Goal: Task Accomplishment & Management: Use online tool/utility

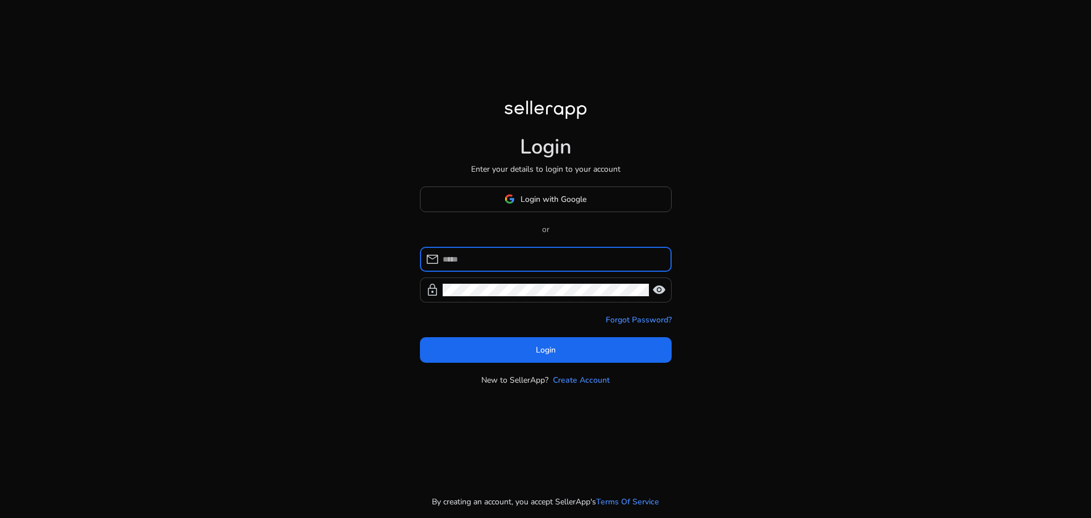
type input "**********"
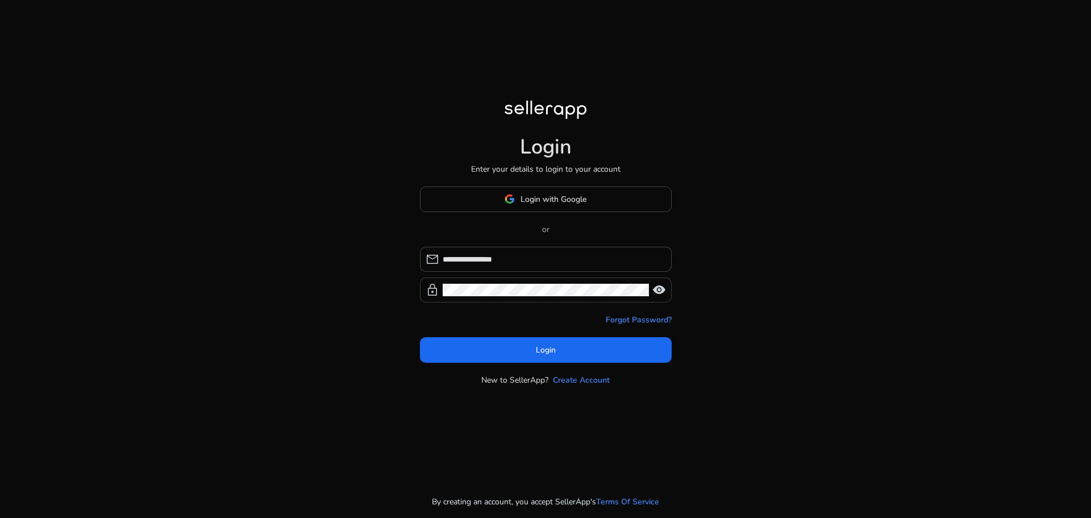
click at [662, 294] on span "visibility" at bounding box center [659, 290] width 14 height 14
click at [728, 298] on div "**********" at bounding box center [545, 259] width 1091 height 518
click at [540, 356] on span at bounding box center [546, 349] width 252 height 27
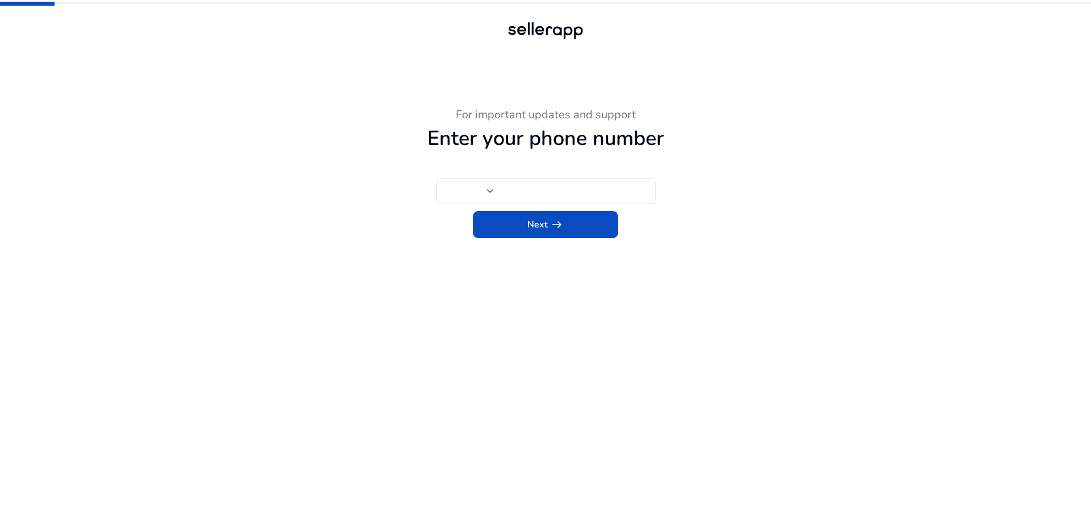
type input "***"
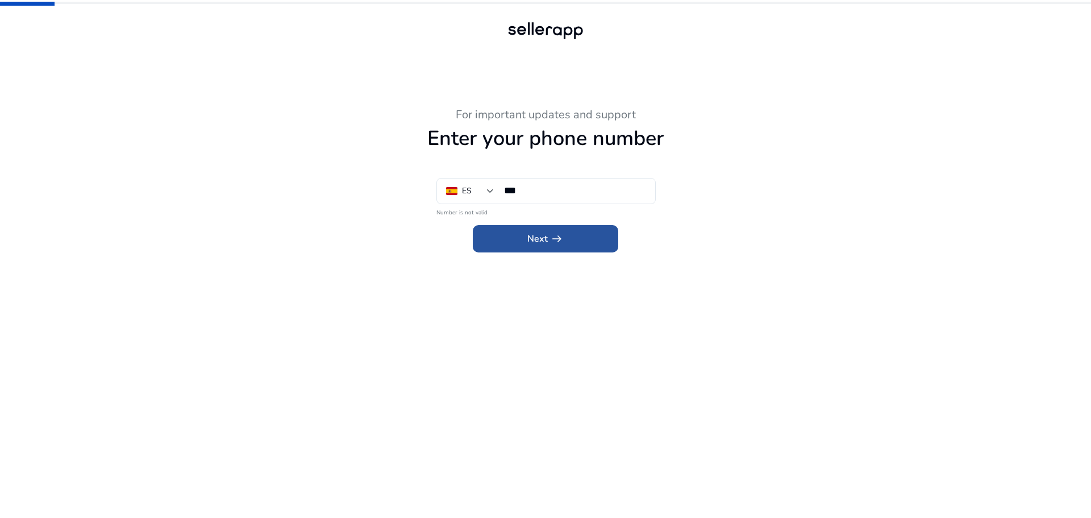
click at [551, 238] on span "arrow_right_alt" at bounding box center [557, 239] width 14 height 14
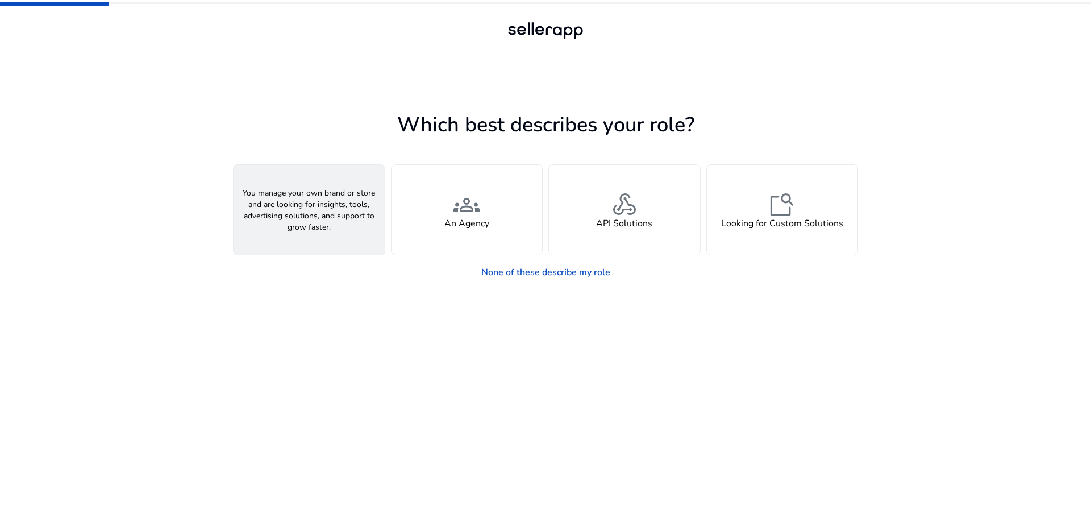
click at [313, 211] on span "person" at bounding box center [309, 204] width 27 height 27
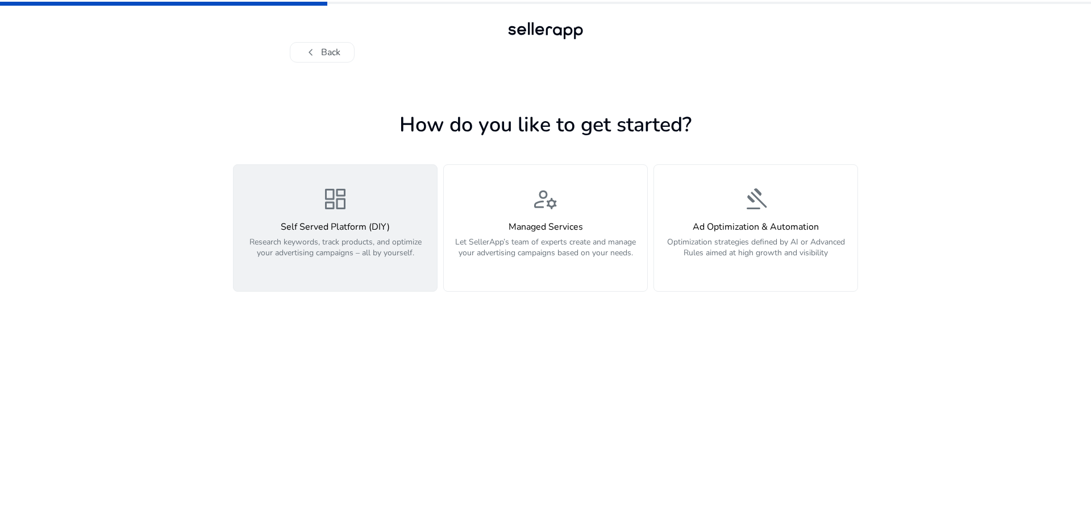
click at [329, 198] on span "dashboard" at bounding box center [335, 198] width 27 height 27
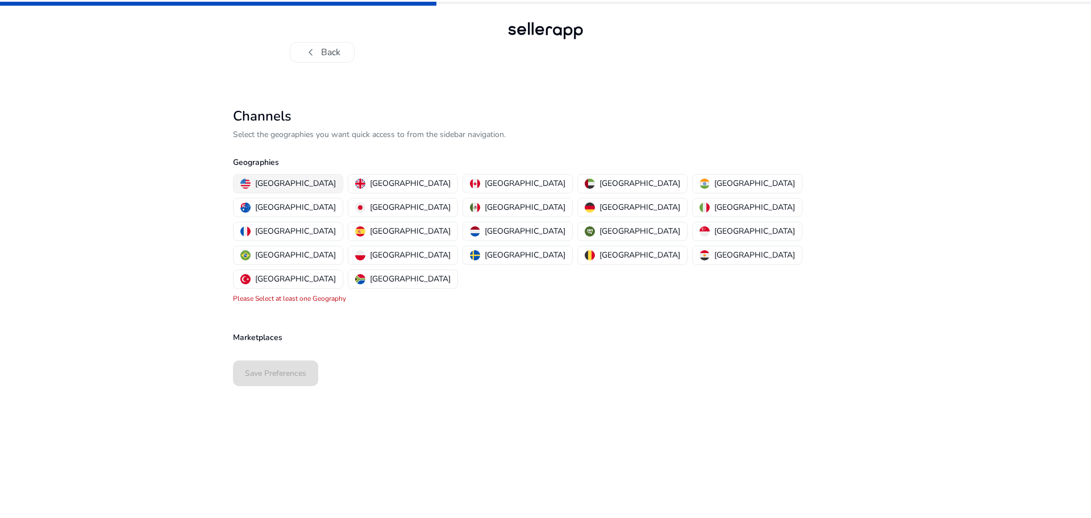
click at [269, 182] on p "[GEOGRAPHIC_DATA]" at bounding box center [295, 183] width 81 height 12
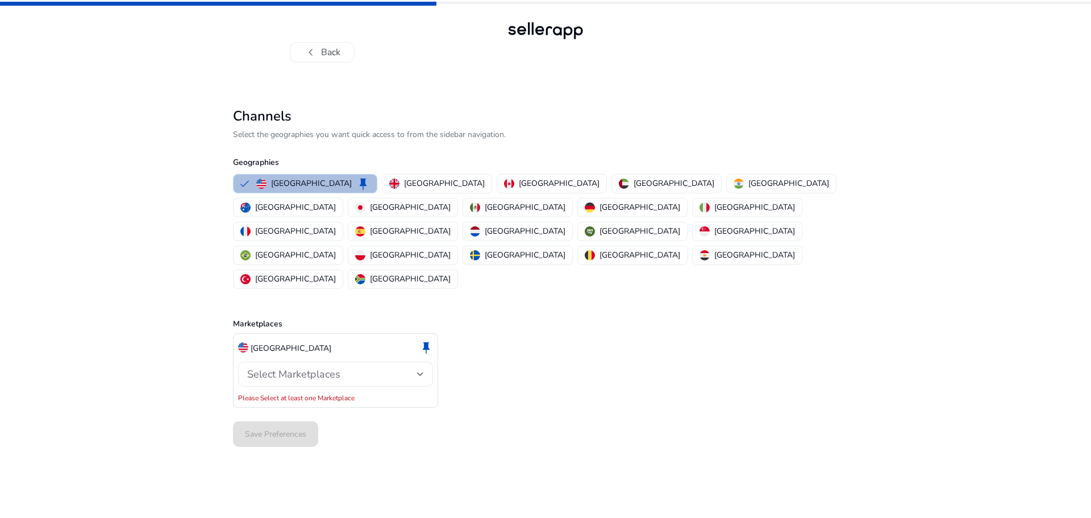
click at [341, 368] on div "Select Marketplaces" at bounding box center [332, 374] width 170 height 13
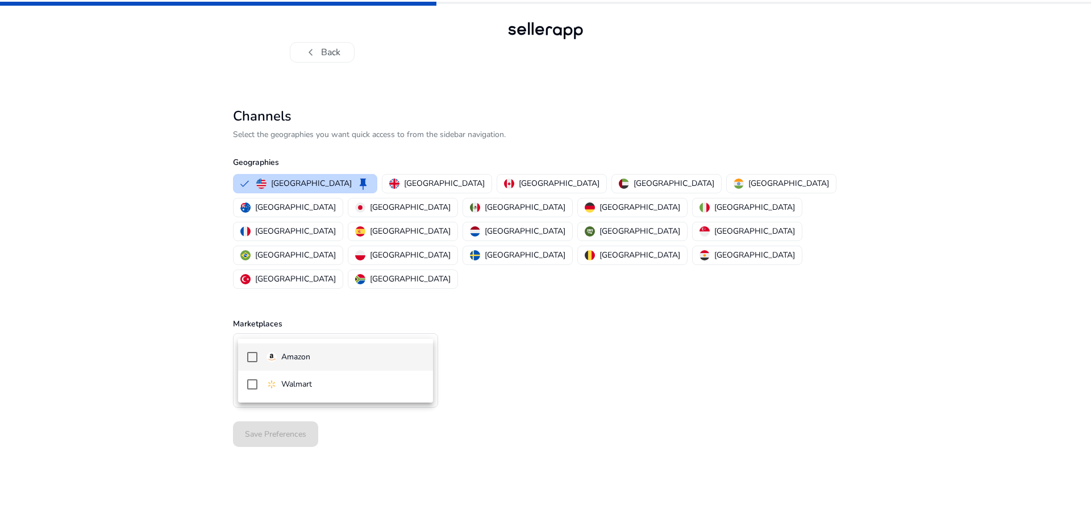
click at [321, 357] on span "Amazon" at bounding box center [345, 357] width 157 height 13
click at [278, 442] on div at bounding box center [545, 259] width 1091 height 518
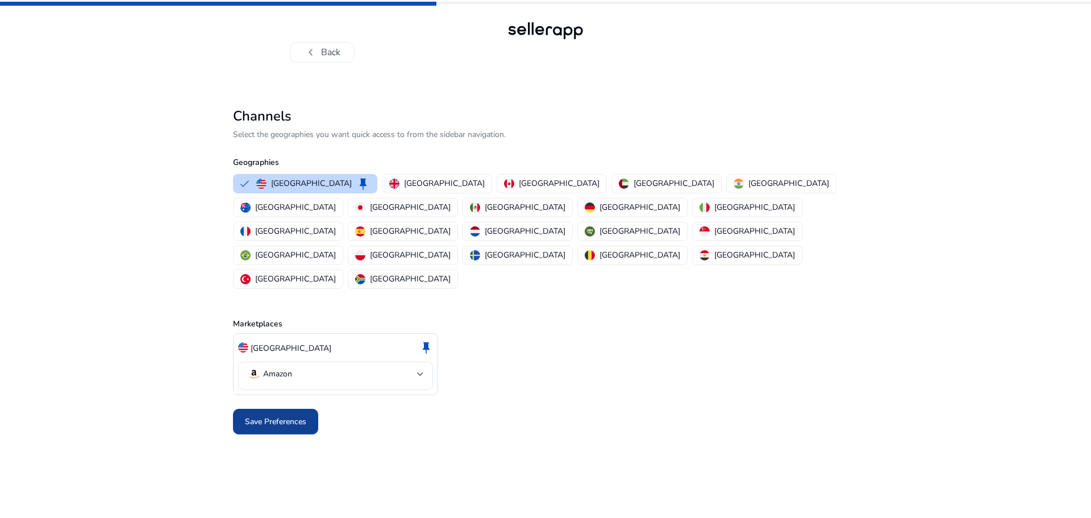
click at [285, 415] on span "Save Preferences" at bounding box center [275, 421] width 61 height 12
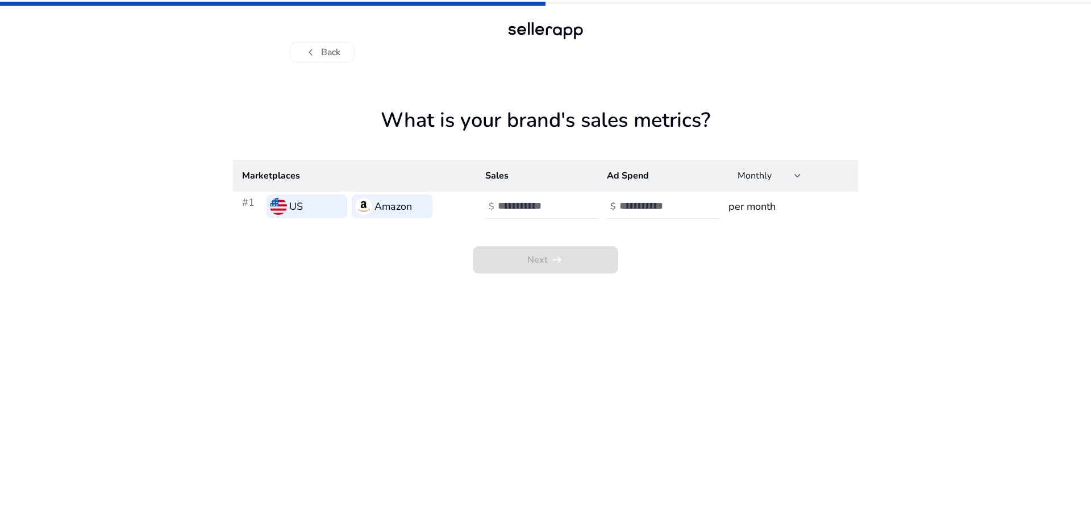
click at [551, 203] on input "number" at bounding box center [536, 205] width 77 height 13
type input "*"
click at [662, 205] on input "number" at bounding box center [657, 205] width 77 height 13
type input "*"
click at [528, 261] on span "Next arrow_right_alt" at bounding box center [545, 260] width 36 height 14
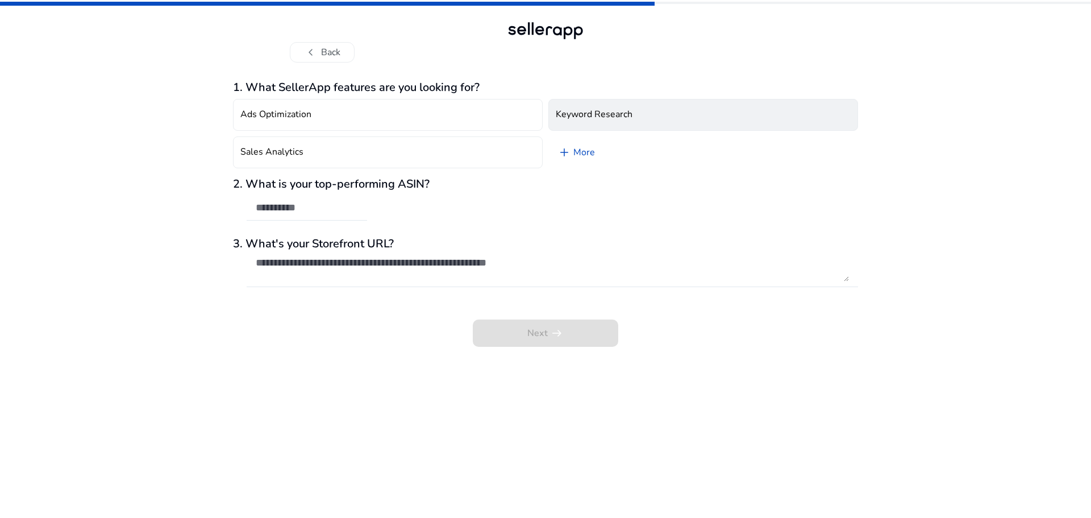
click at [623, 112] on h4 "Keyword Research" at bounding box center [594, 114] width 77 height 11
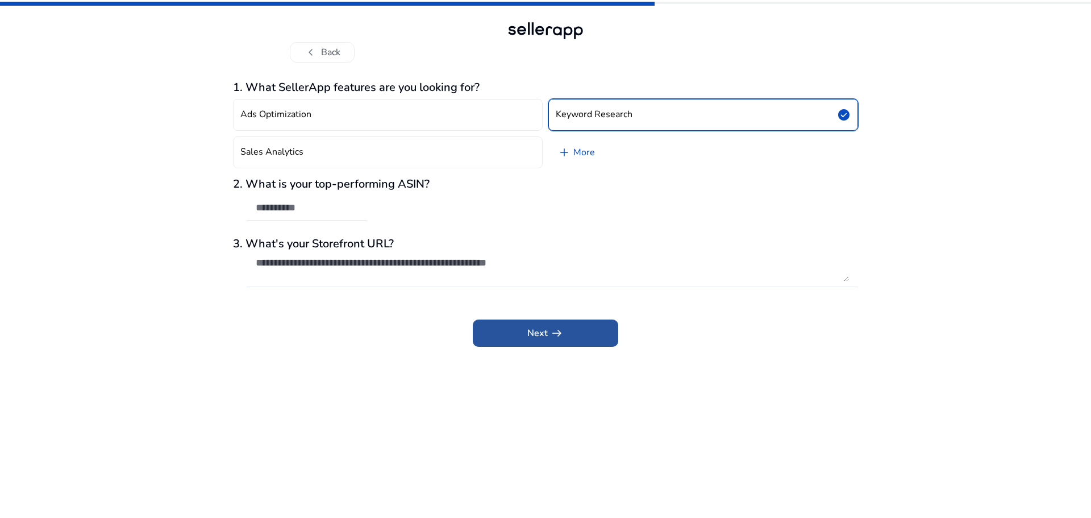
click at [548, 335] on app-icon "arrow_right_alt" at bounding box center [556, 333] width 16 height 14
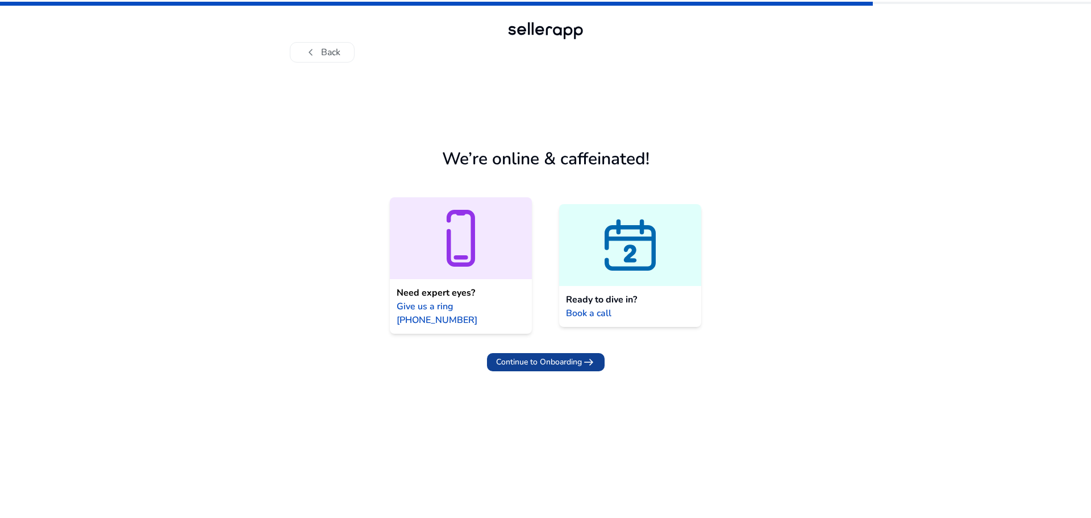
click at [577, 356] on span "Continue to Onboarding" at bounding box center [539, 362] width 86 height 12
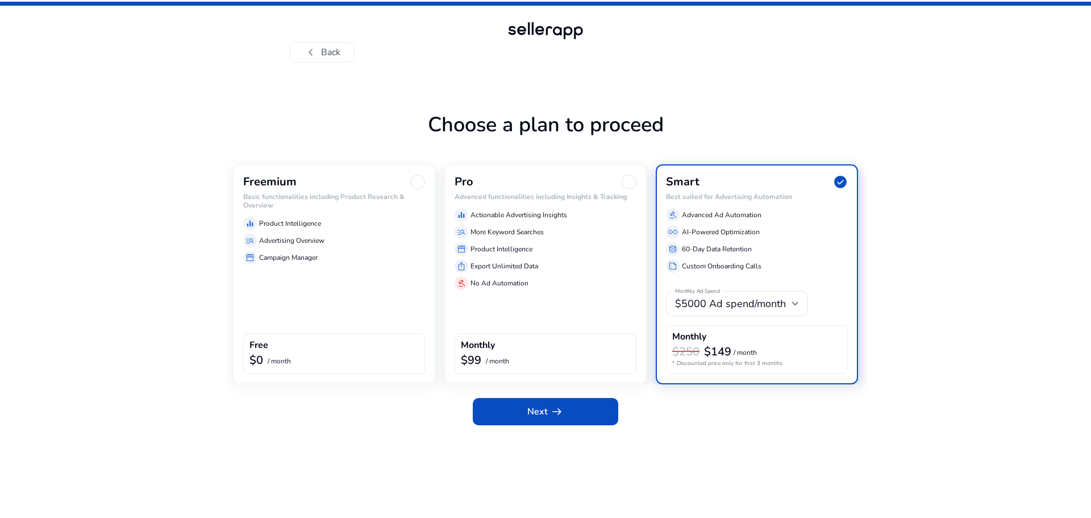
click at [299, 265] on div "Freemium Basic functionalities including Product Research & Overview equalizer …" at bounding box center [334, 274] width 202 height 220
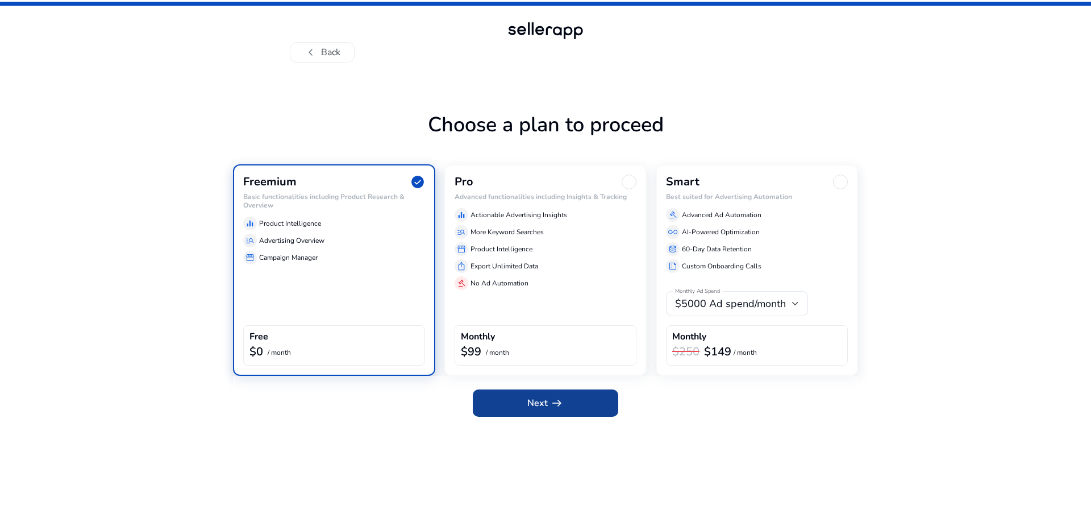
click at [531, 399] on span "Next arrow_right_alt" at bounding box center [545, 403] width 36 height 14
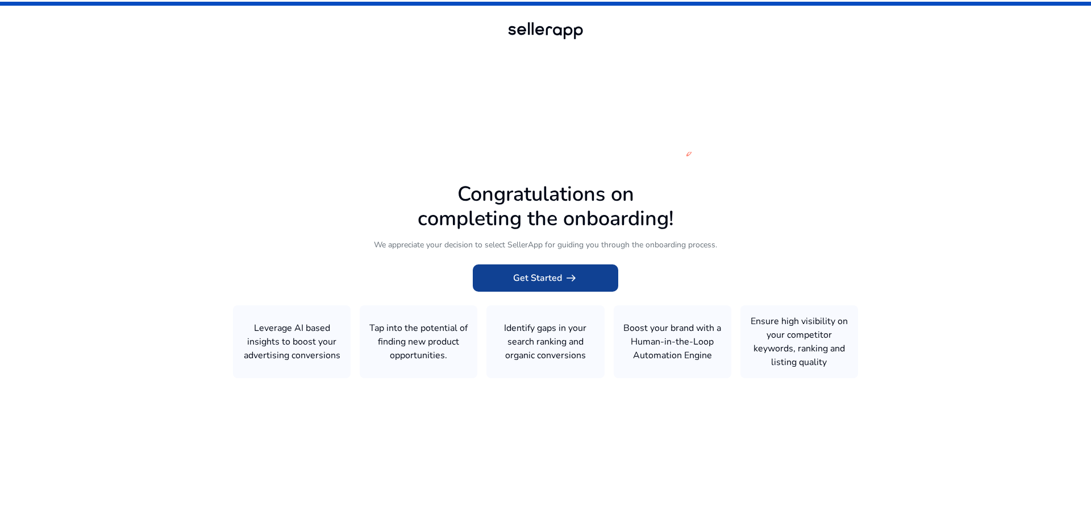
click at [552, 273] on span "Get Started arrow_right_alt" at bounding box center [545, 278] width 65 height 14
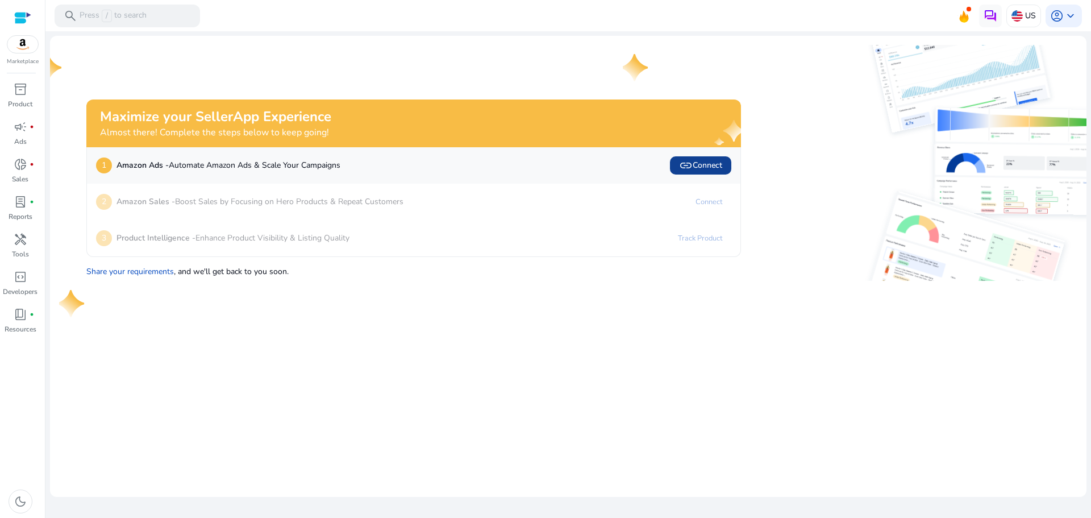
click at [708, 165] on span "link Connect" at bounding box center [700, 166] width 43 height 14
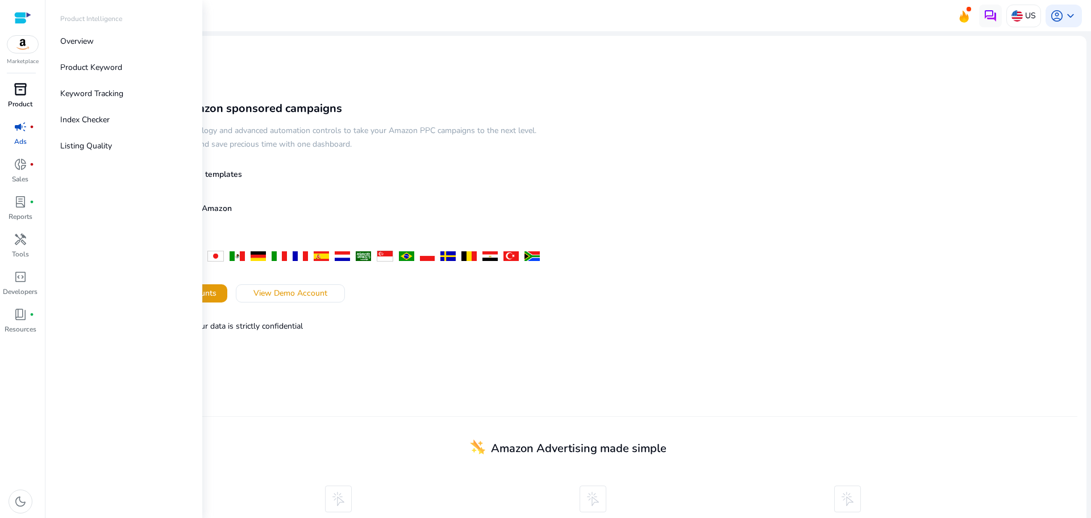
click at [19, 96] on span "inventory_2" at bounding box center [21, 89] width 14 height 14
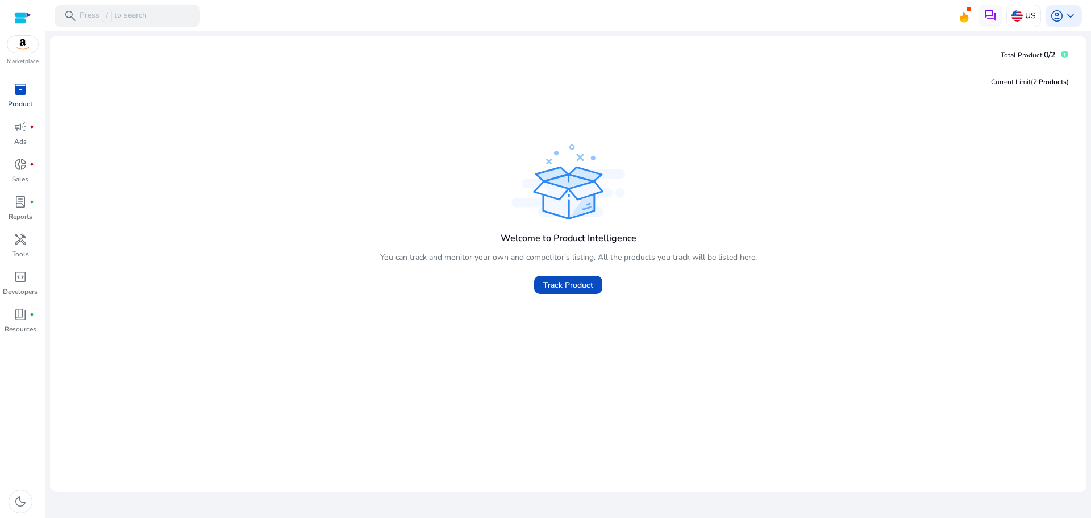
click at [21, 18] on div at bounding box center [22, 17] width 17 height 13
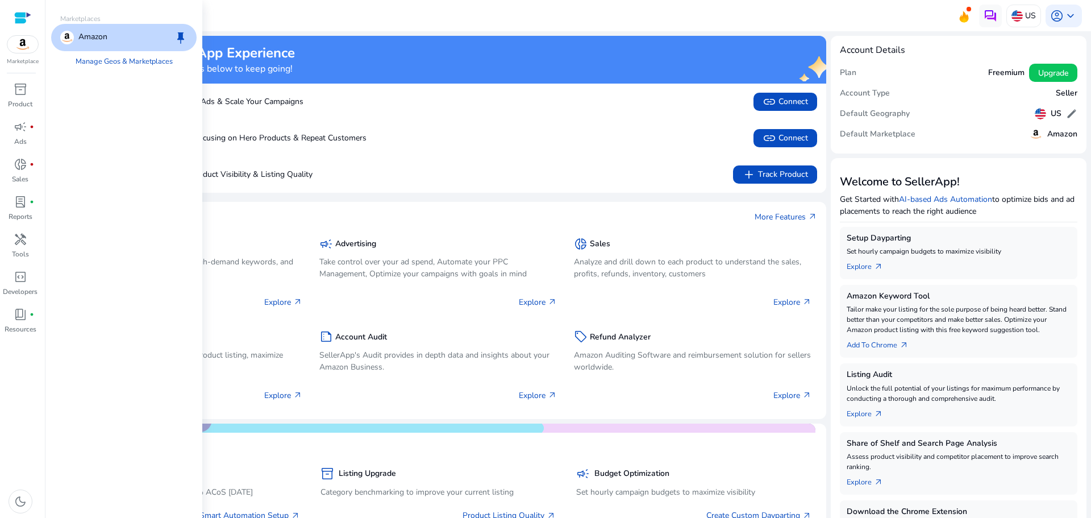
click at [20, 13] on div at bounding box center [22, 17] width 17 height 13
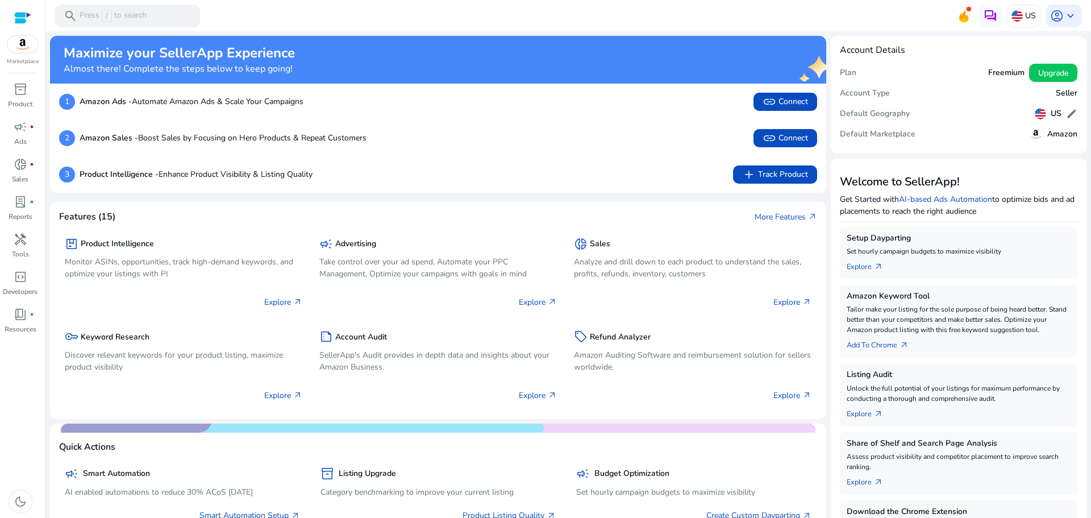
click at [24, 18] on div at bounding box center [22, 17] width 17 height 13
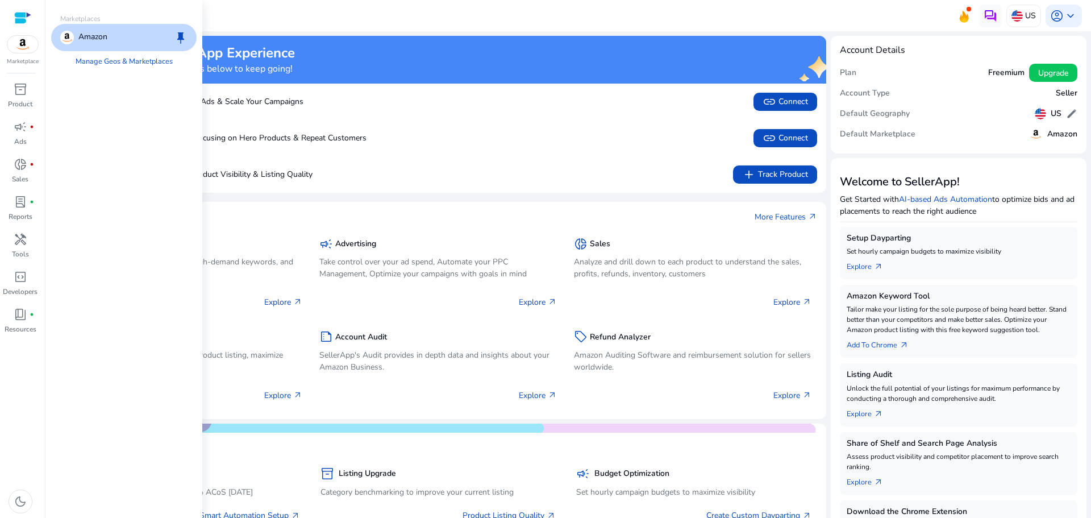
click at [23, 45] on img at bounding box center [22, 44] width 31 height 17
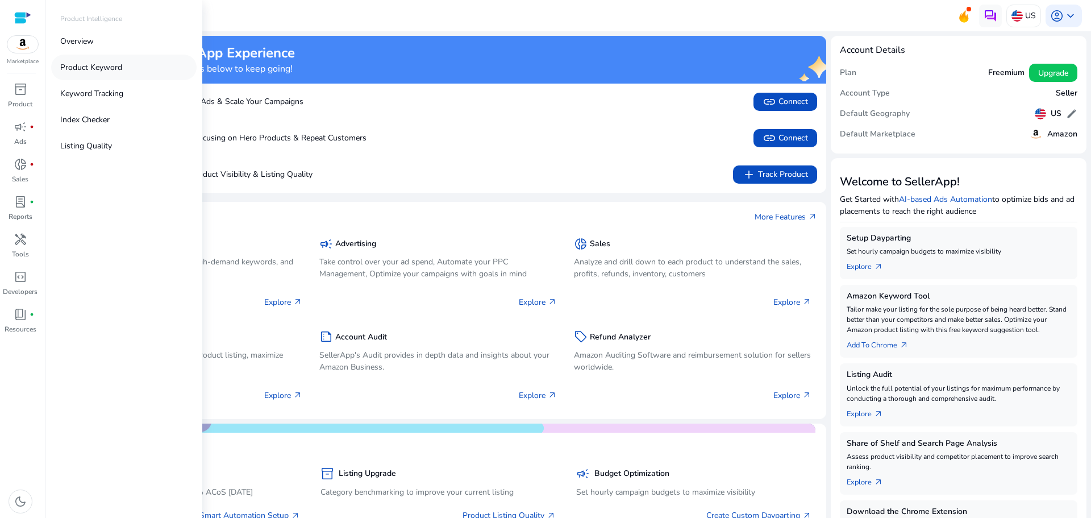
click at [89, 67] on p "Product Keyword" at bounding box center [91, 67] width 62 height 12
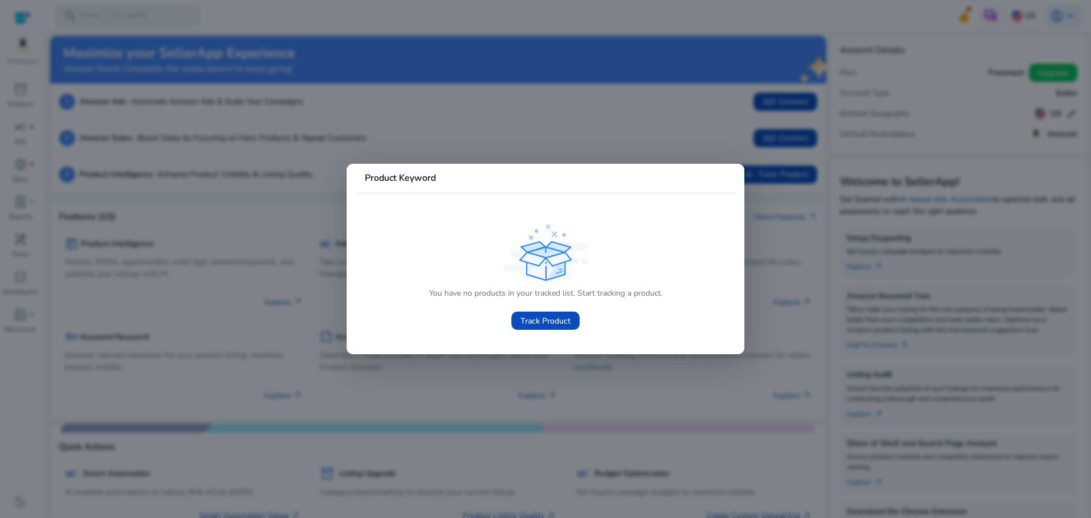
click at [73, 74] on div at bounding box center [545, 259] width 1091 height 518
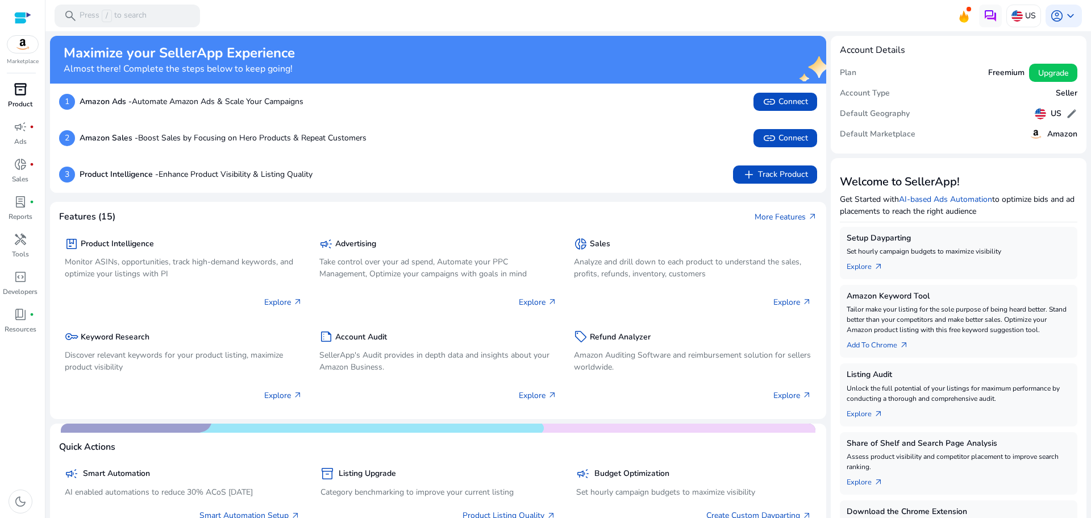
click at [15, 94] on span "inventory_2" at bounding box center [21, 89] width 14 height 14
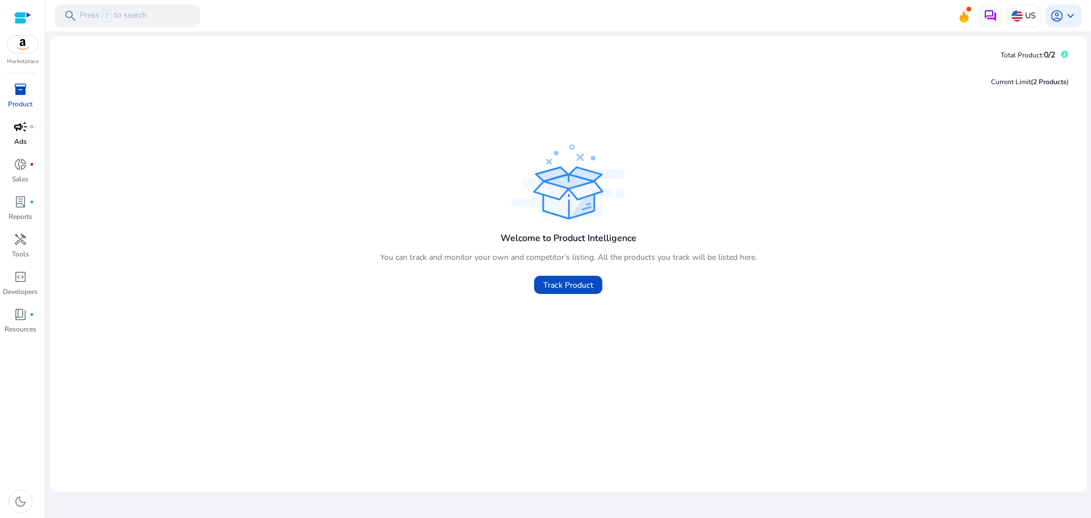
click at [22, 128] on span "campaign" at bounding box center [21, 127] width 14 height 14
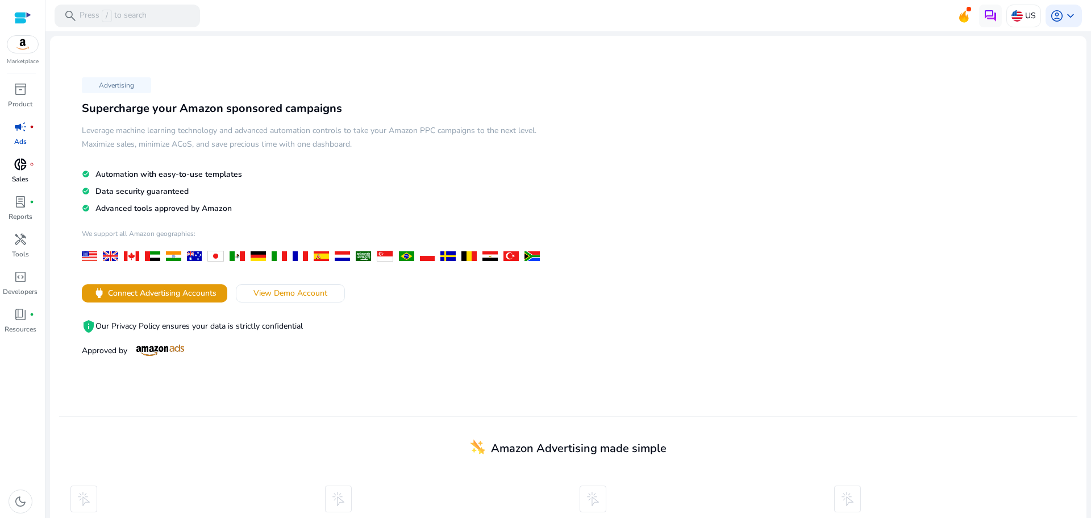
click at [20, 171] on span "donut_small" at bounding box center [21, 164] width 14 height 14
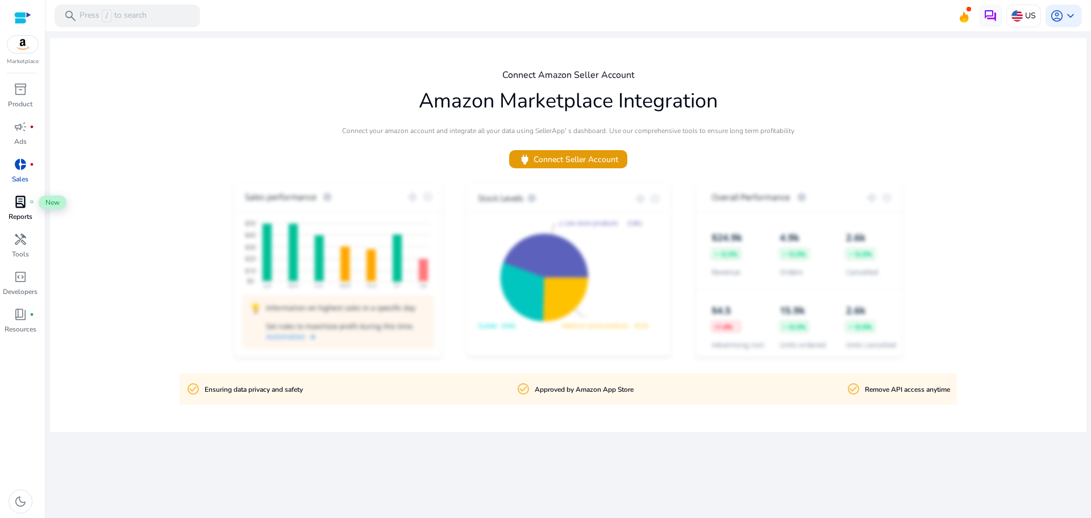
click at [20, 205] on span "lab_profile" at bounding box center [21, 202] width 14 height 14
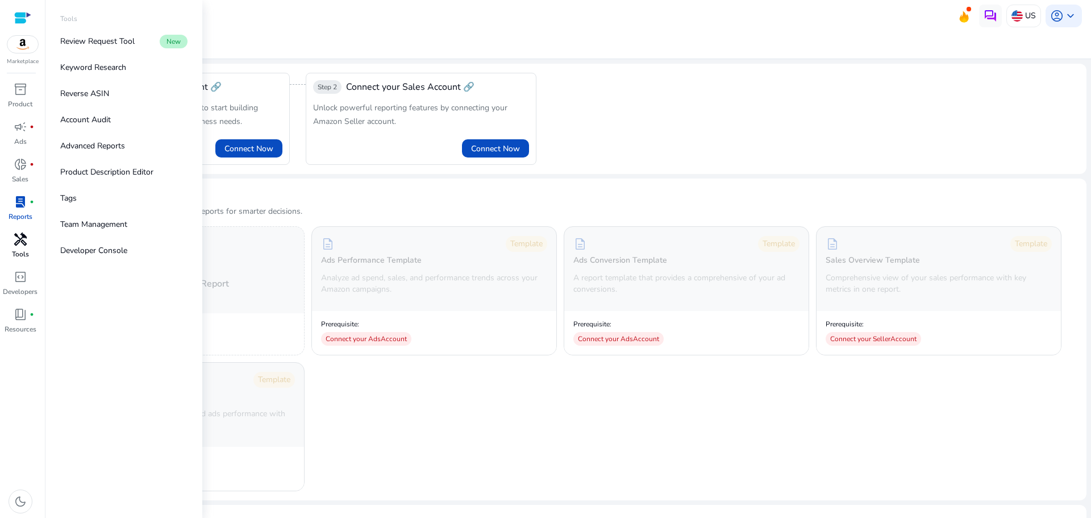
click at [20, 242] on span "handyman" at bounding box center [21, 239] width 14 height 14
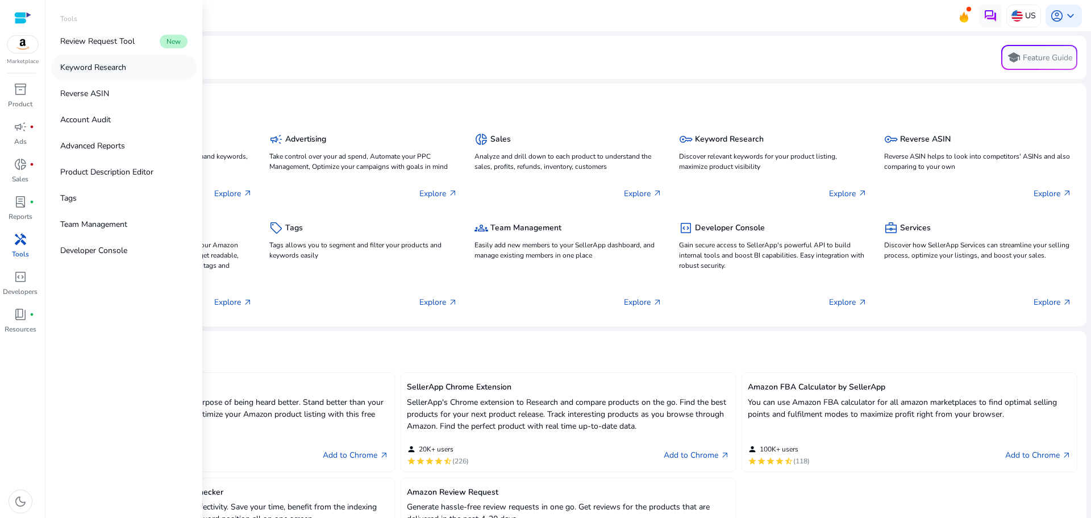
click at [103, 66] on p "Keyword Research" at bounding box center [93, 67] width 66 height 12
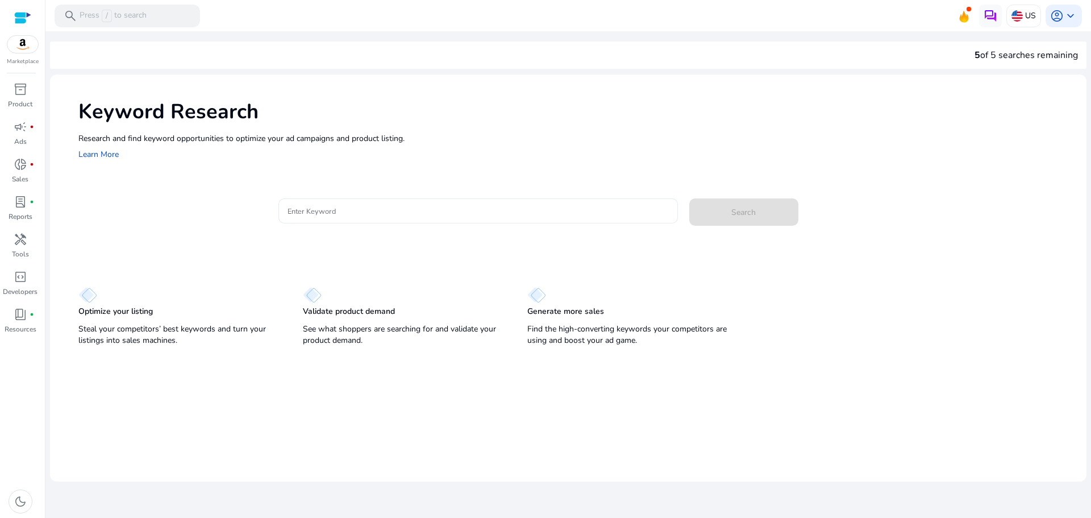
click at [334, 209] on input "Enter Keyword" at bounding box center [478, 211] width 381 height 13
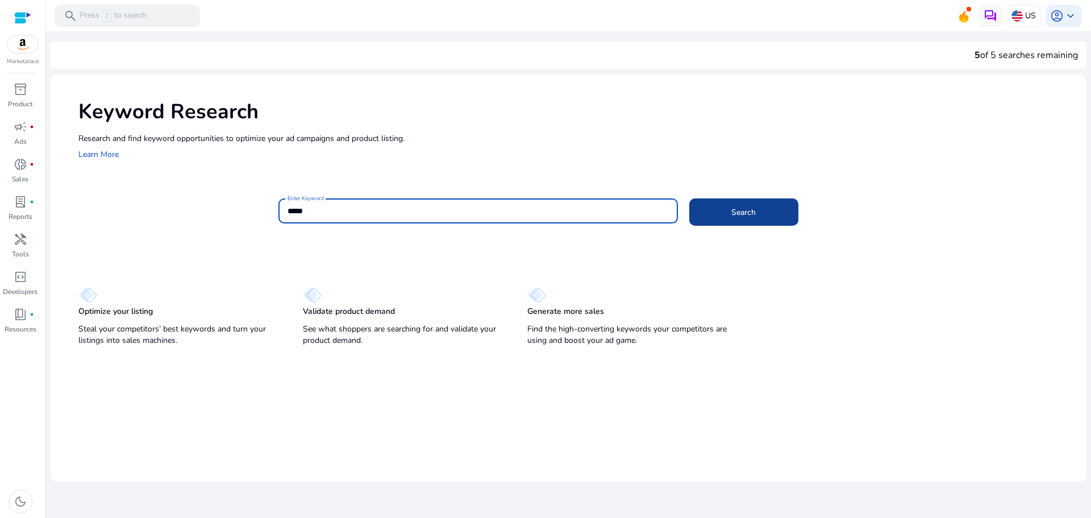
type input "*****"
click at [760, 205] on span at bounding box center [743, 211] width 109 height 27
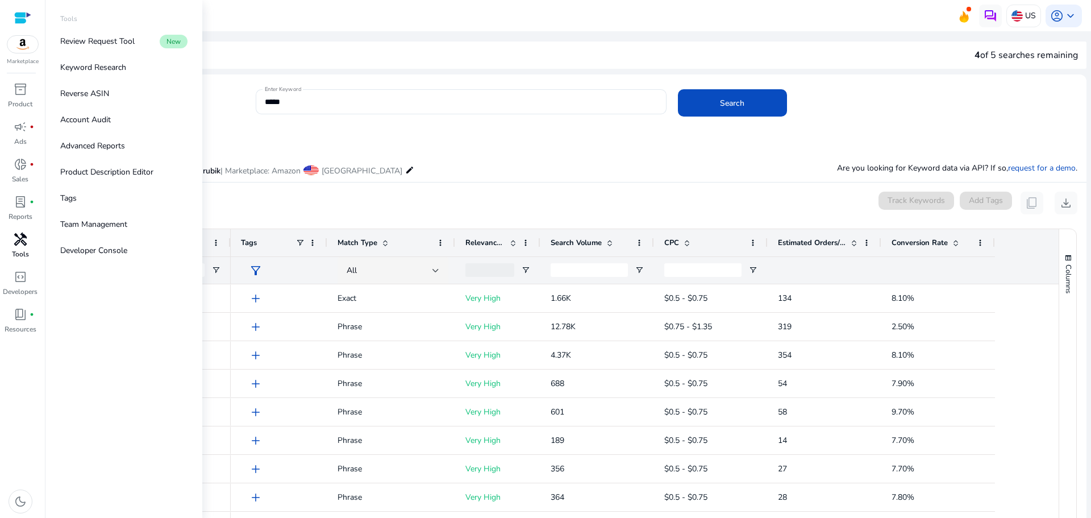
click at [20, 246] on span "handyman" at bounding box center [21, 239] width 14 height 14
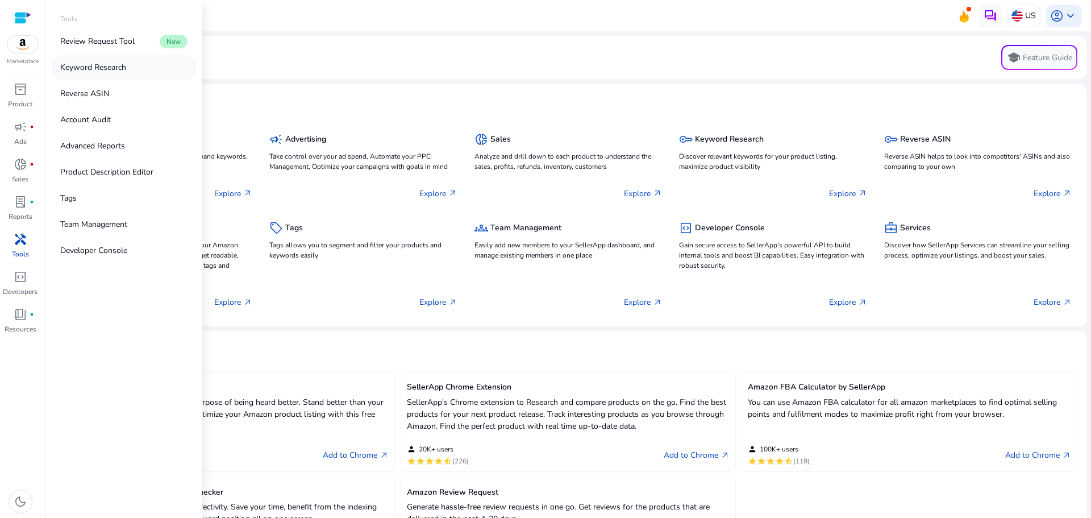
click at [106, 69] on p "Keyword Research" at bounding box center [93, 67] width 66 height 12
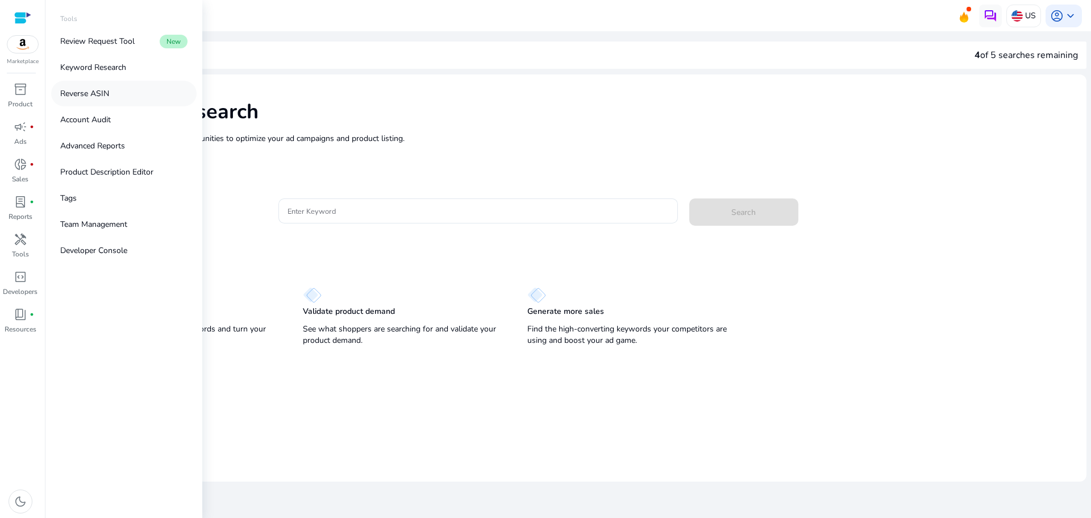
click at [70, 92] on p "Reverse ASIN" at bounding box center [84, 94] width 49 height 12
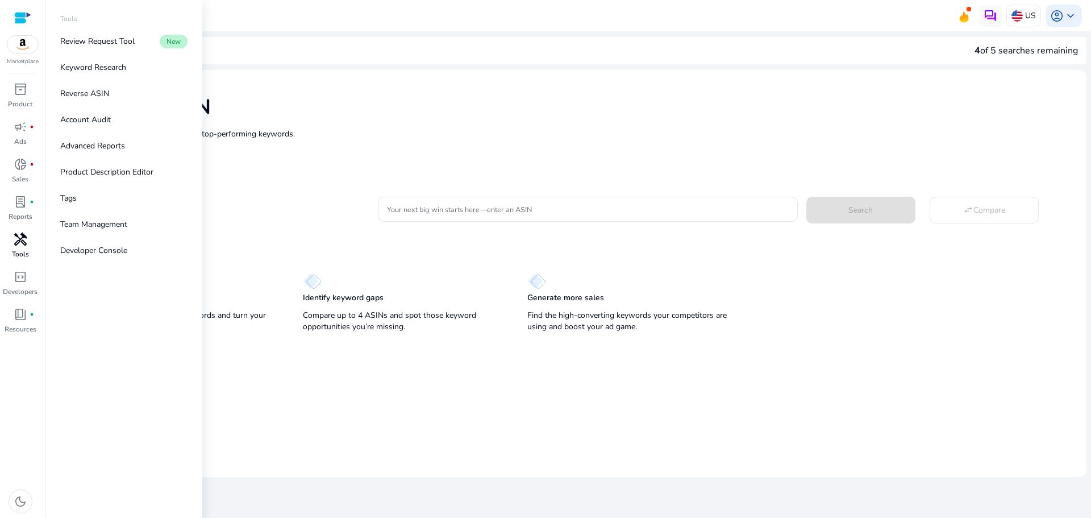
click at [20, 245] on span "handyman" at bounding box center [21, 239] width 14 height 14
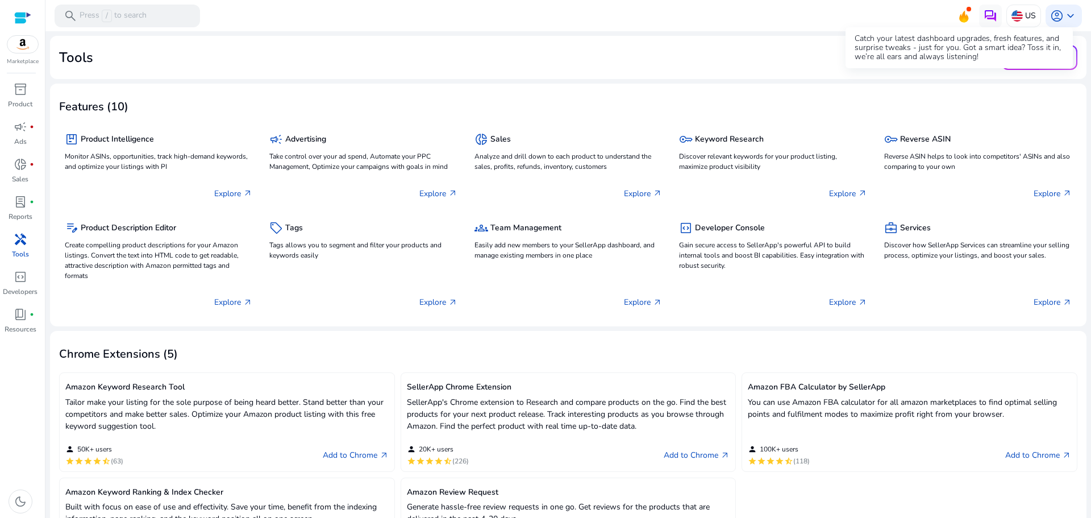
click at [958, 15] on icon at bounding box center [963, 15] width 17 height 16
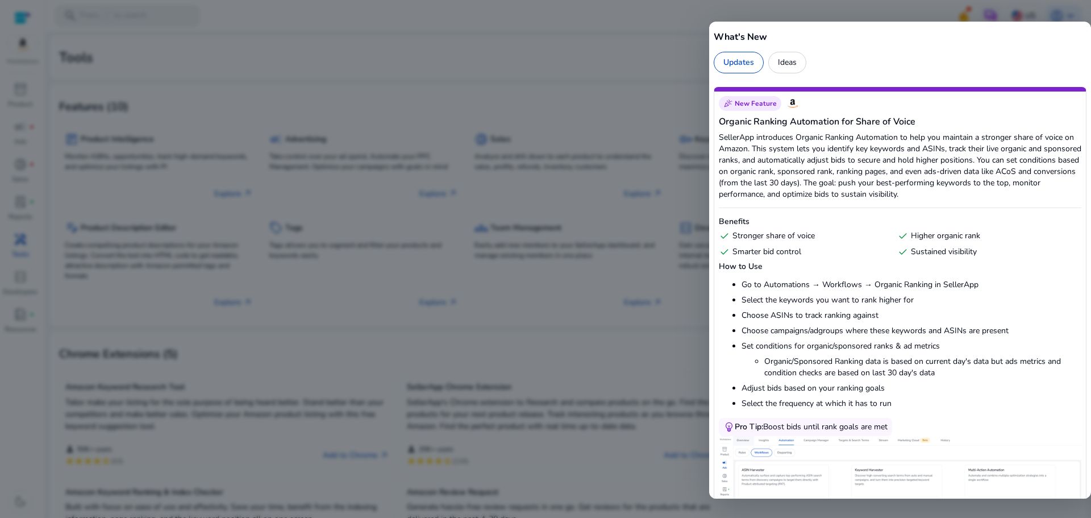
click at [649, 66] on div at bounding box center [545, 259] width 1091 height 518
